Goal: Task Accomplishment & Management: Use online tool/utility

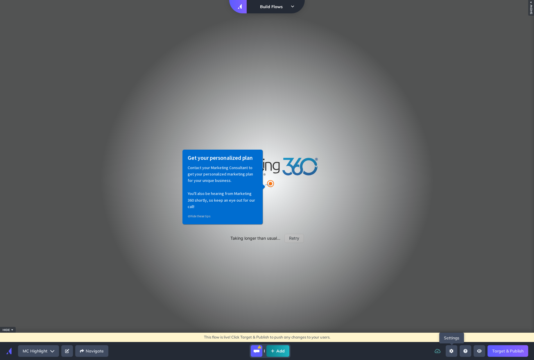
click at [452, 347] on button "Open settings sidebar" at bounding box center [451, 351] width 12 height 12
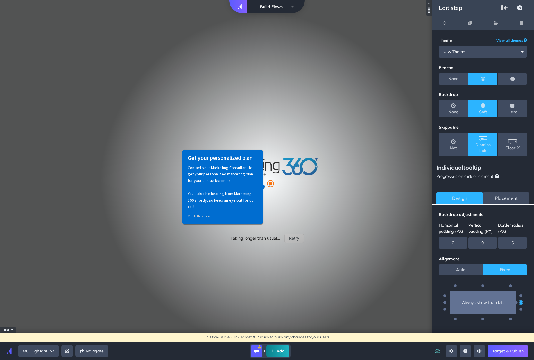
click at [495, 200] on span "Placement" at bounding box center [506, 198] width 23 height 7
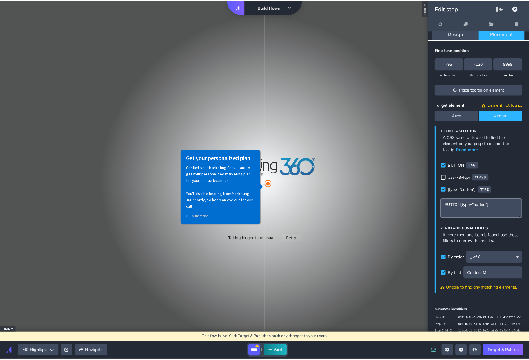
scroll to position [171, 0]
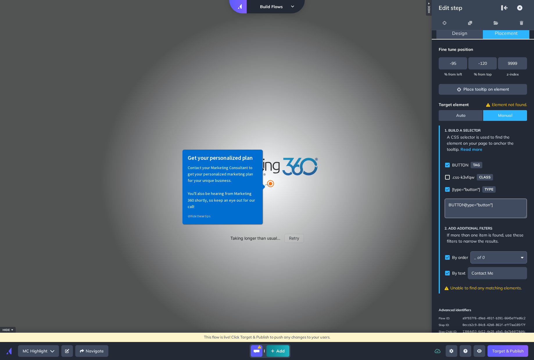
click at [515, 251] on input "Selector builder" at bounding box center [498, 257] width 57 height 12
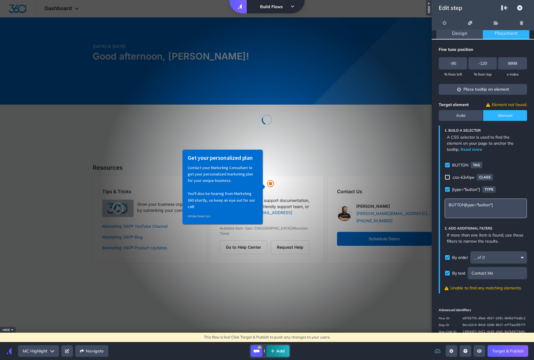
click at [518, 232] on p "If more than one item is found, use these filters to narrow the results." at bounding box center [486, 238] width 78 height 12
click at [510, 251] on input "Selector builder" at bounding box center [498, 257] width 57 height 12
click at [515, 252] on input "Selector builder" at bounding box center [498, 257] width 57 height 12
click at [520, 254] on input "Selector builder" at bounding box center [498, 257] width 57 height 12
click at [521, 255] on icon "Selector builder" at bounding box center [522, 257] width 3 height 4
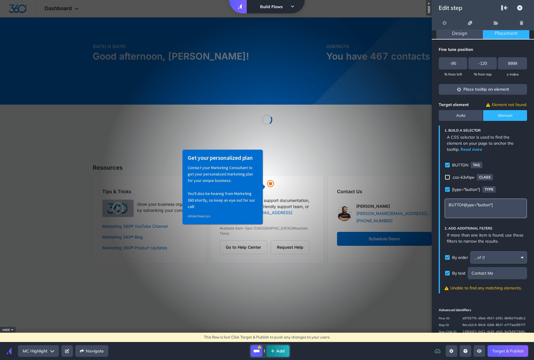
click at [484, 253] on input "Selector builder" at bounding box center [498, 257] width 57 height 12
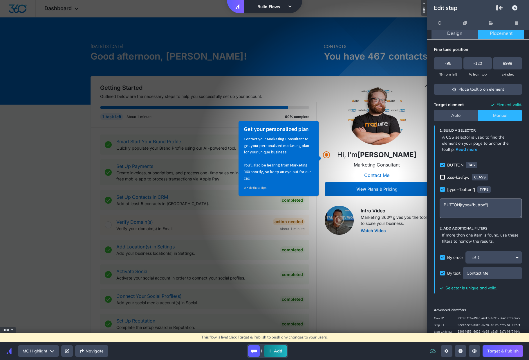
click at [516, 255] on icon "Selector builder" at bounding box center [517, 257] width 3 height 4
click at [470, 253] on input "Selector builder" at bounding box center [494, 257] width 57 height 12
click at [477, 262] on li "1 of 1" at bounding box center [492, 265] width 52 height 13
click at [507, 351] on link "Target & Publish" at bounding box center [503, 351] width 41 height 12
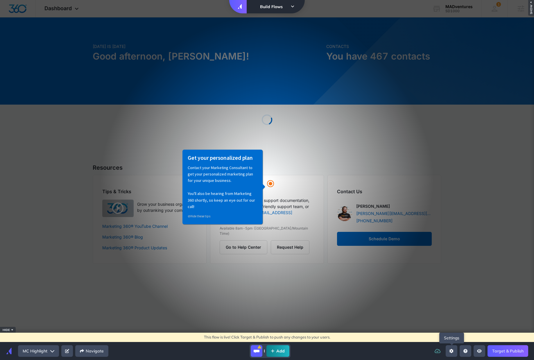
click at [452, 348] on button "Open settings sidebar" at bounding box center [451, 351] width 12 height 12
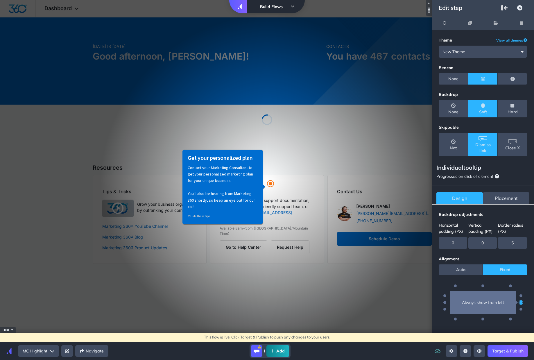
click at [509, 201] on span "Placement" at bounding box center [506, 198] width 23 height 7
